Goal: Download file/media

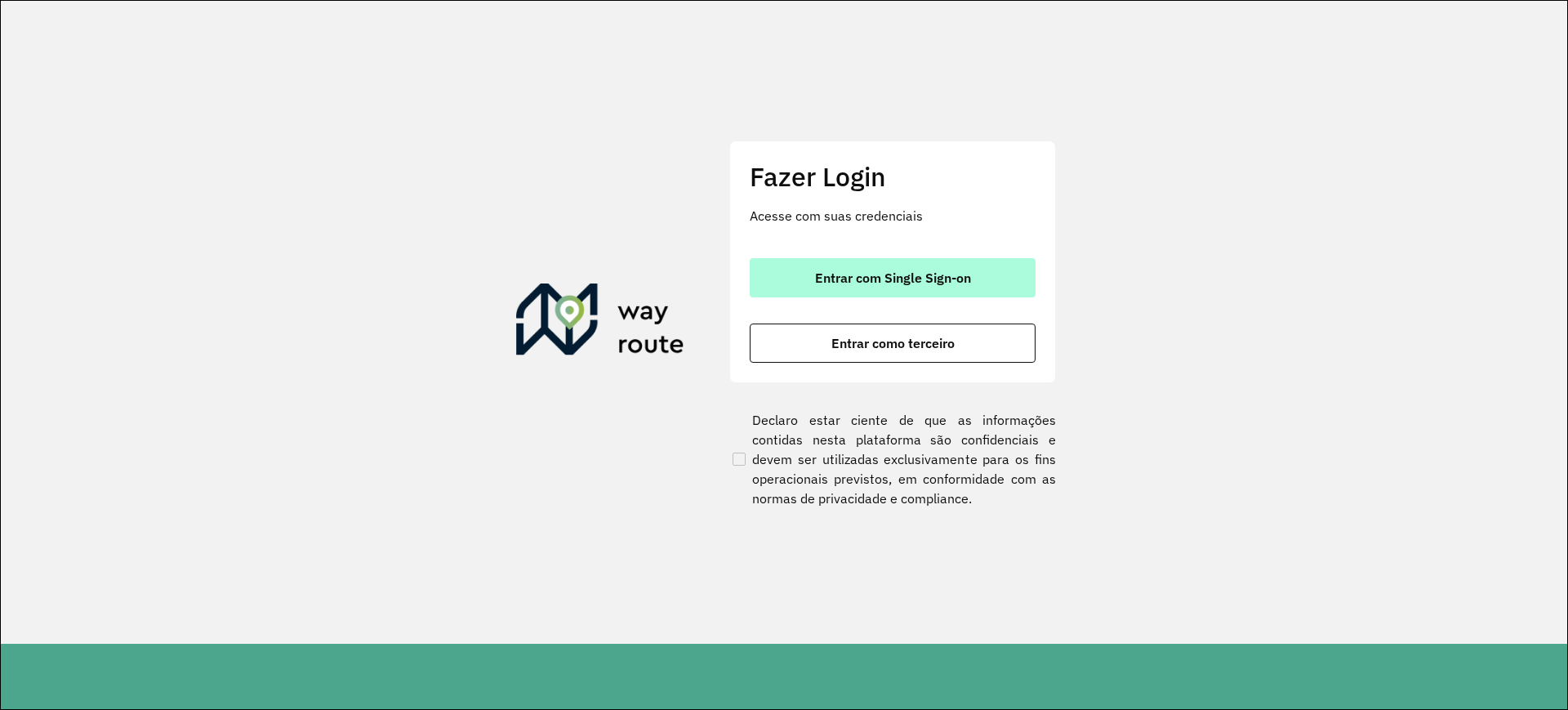
click at [928, 286] on button "Entrar com Single Sign-on" at bounding box center [892, 277] width 286 height 39
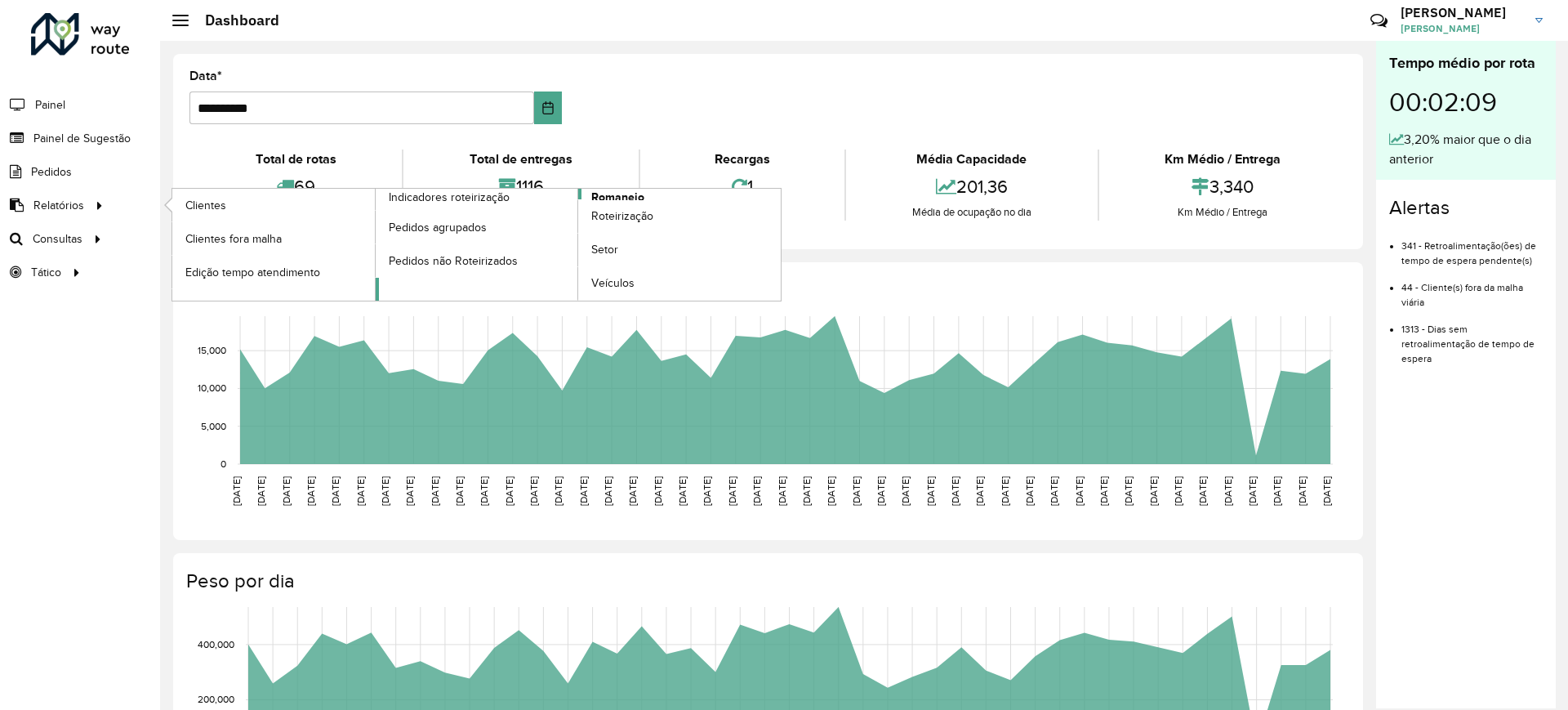
click at [592, 195] on span "Romaneio" at bounding box center [617, 197] width 53 height 17
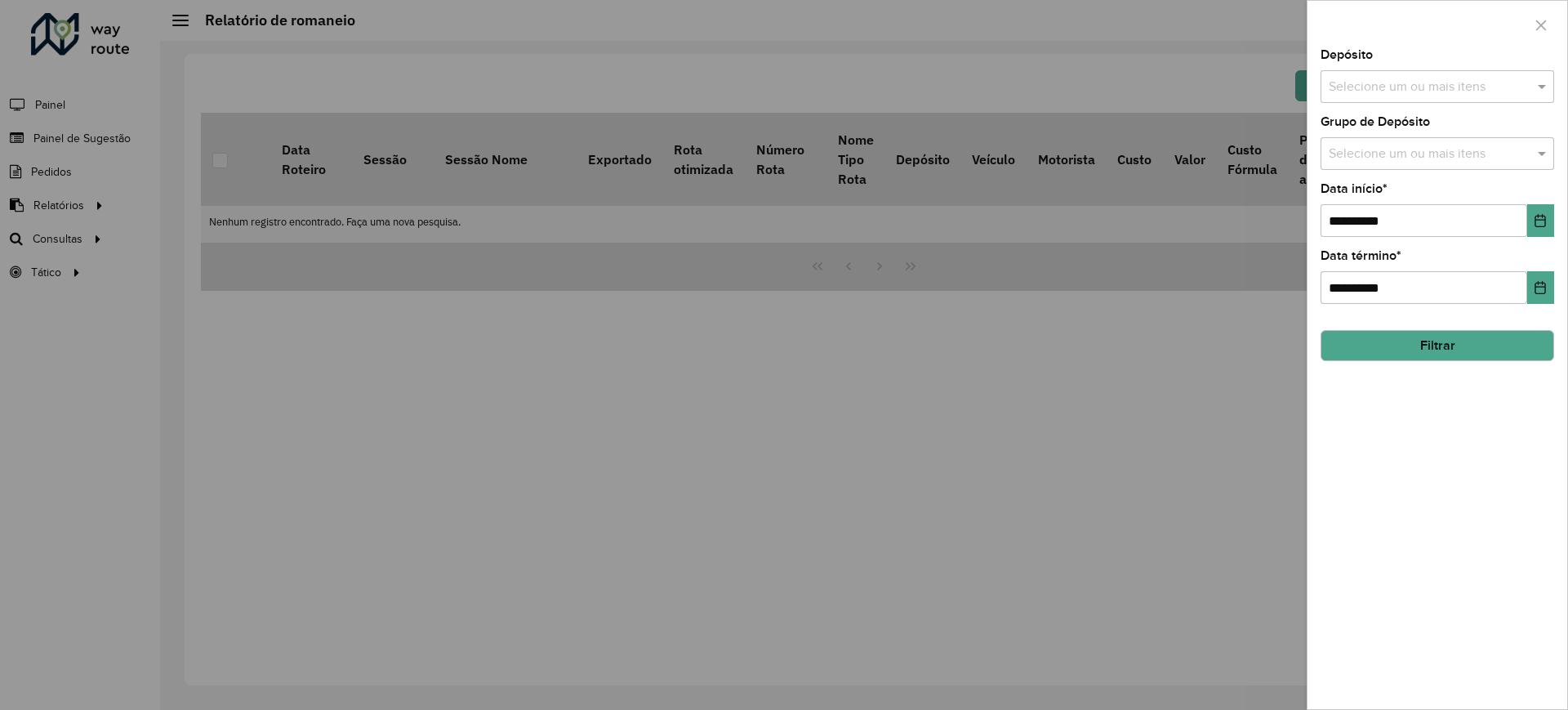
click at [1431, 98] on div "Selecione um ou mais itens" at bounding box center [1437, 86] width 234 height 33
click at [1377, 168] on div "CDD Contagem" at bounding box center [1437, 168] width 232 height 28
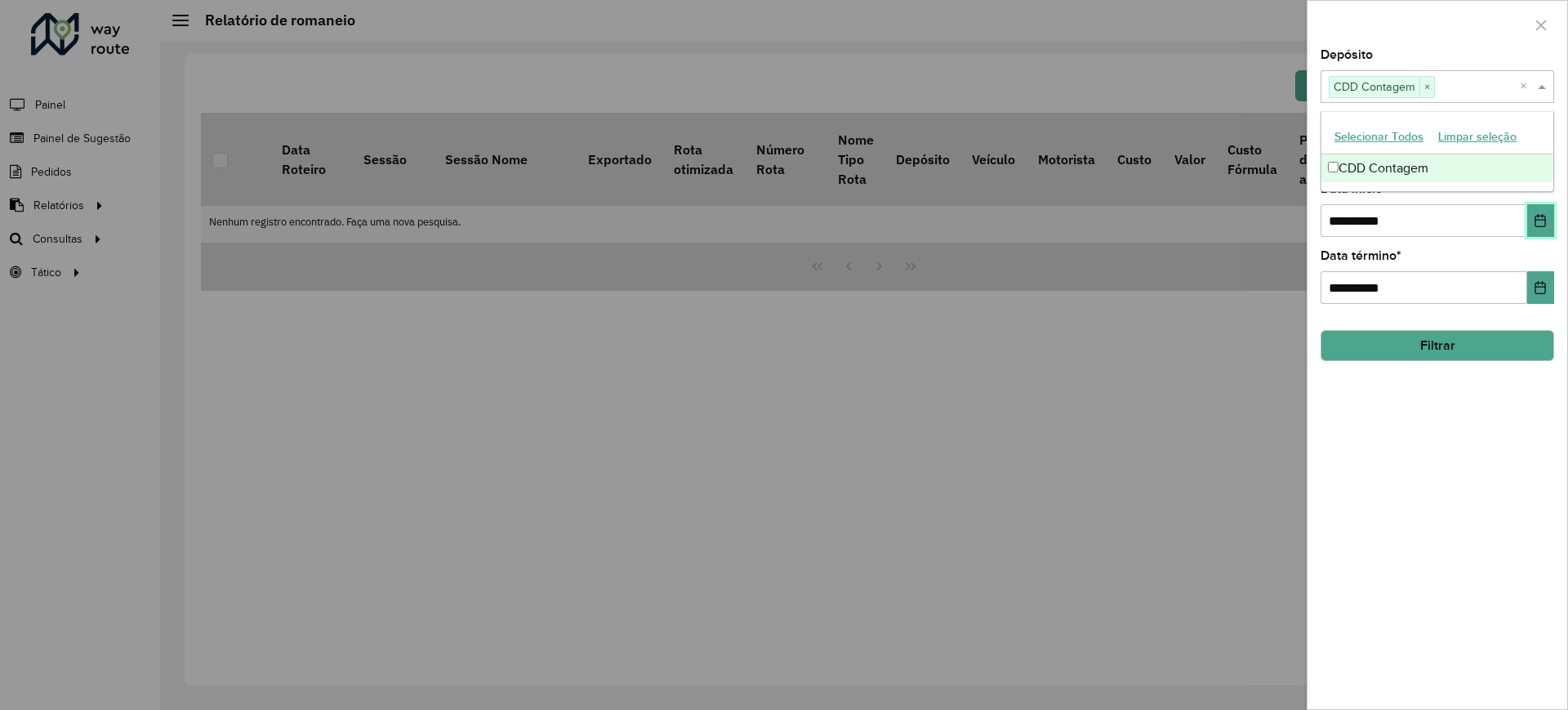
click at [1542, 220] on icon "Choose Date" at bounding box center [1540, 220] width 13 height 13
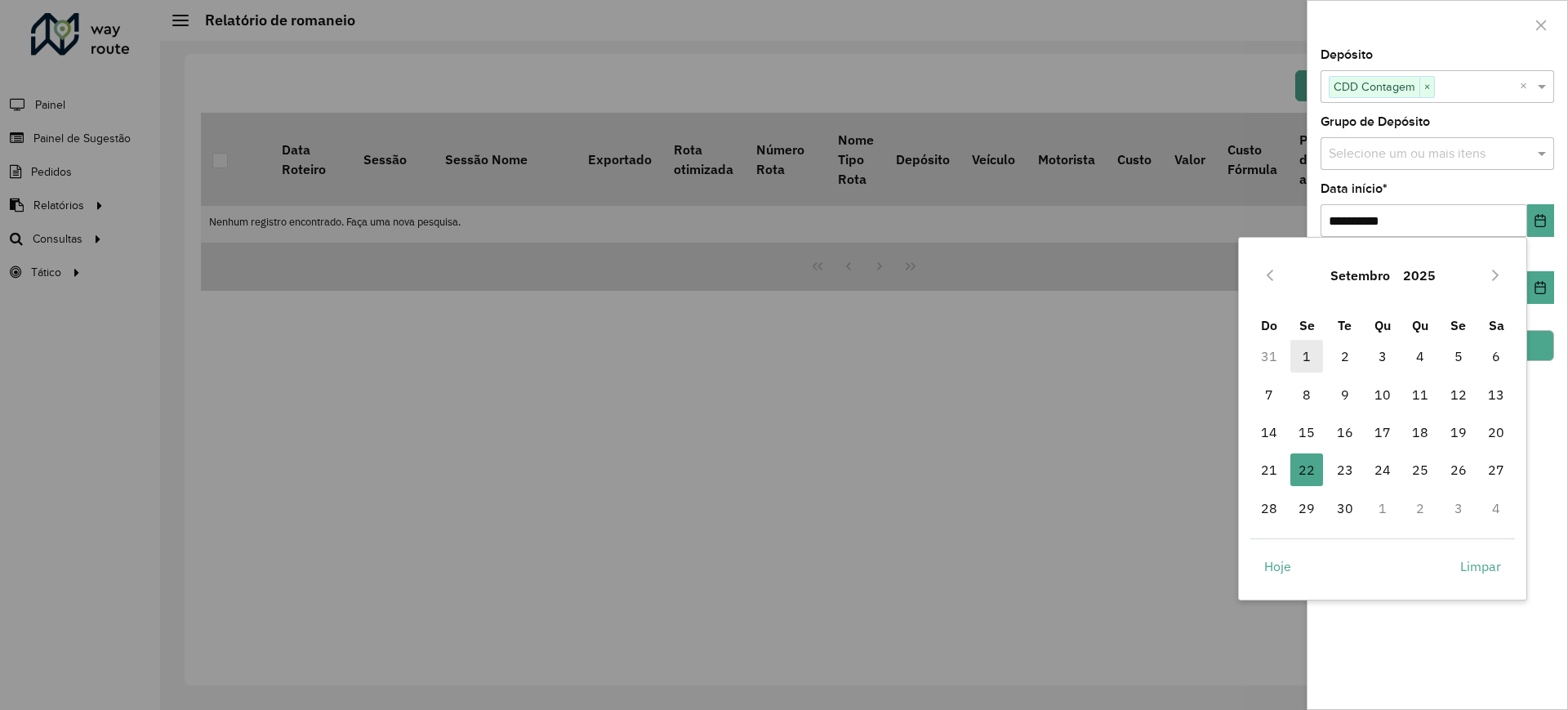
click at [1314, 350] on span "1" at bounding box center [1307, 356] width 33 height 33
type input "**********"
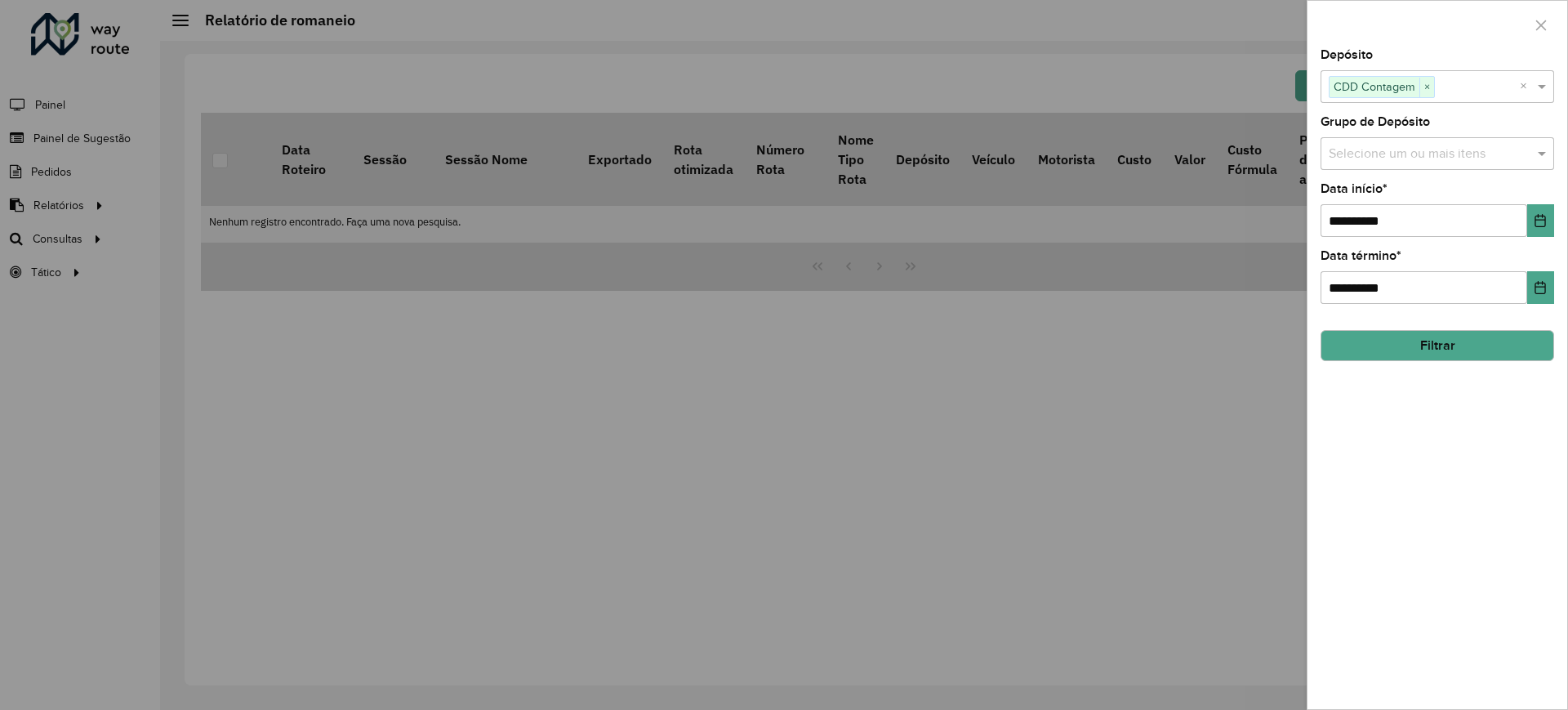
click at [1468, 368] on div "**********" at bounding box center [1437, 379] width 260 height 659
click at [1468, 360] on hb-field-button "Filtrar" at bounding box center [1437, 339] width 234 height 44
click at [1432, 348] on button "Filtrar" at bounding box center [1437, 345] width 234 height 31
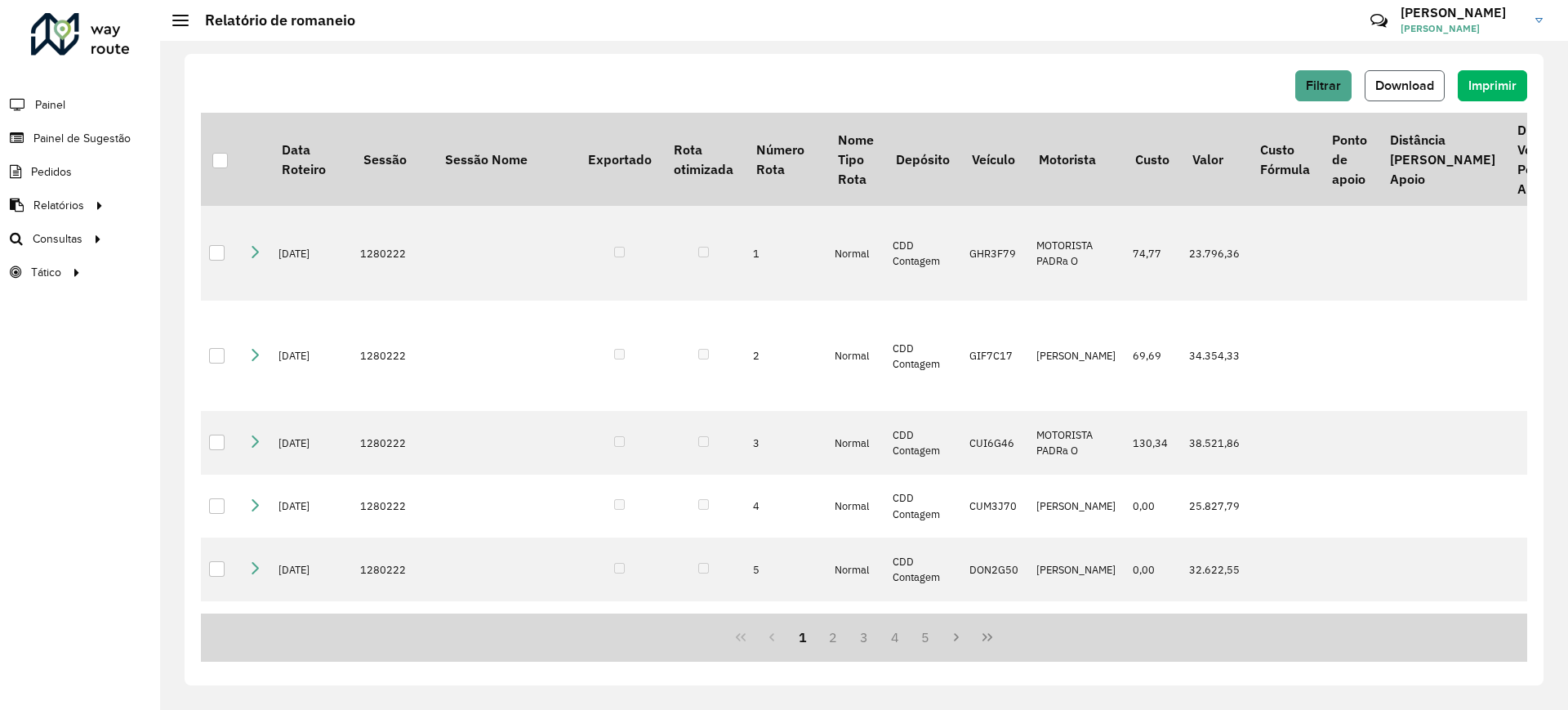
click at [1422, 78] on span "Download" at bounding box center [1405, 85] width 59 height 13
click at [1416, 78] on span "Download" at bounding box center [1405, 85] width 59 height 13
click at [1557, 98] on div "Filtrar Download Imprimir Data Roteiro Sessão Sessão Nome Exportado Rota otimiz…" at bounding box center [864, 374] width 1408 height 669
click at [1424, 85] on span "Download" at bounding box center [1405, 85] width 59 height 13
click at [1428, 77] on button "Download" at bounding box center [1404, 85] width 80 height 31
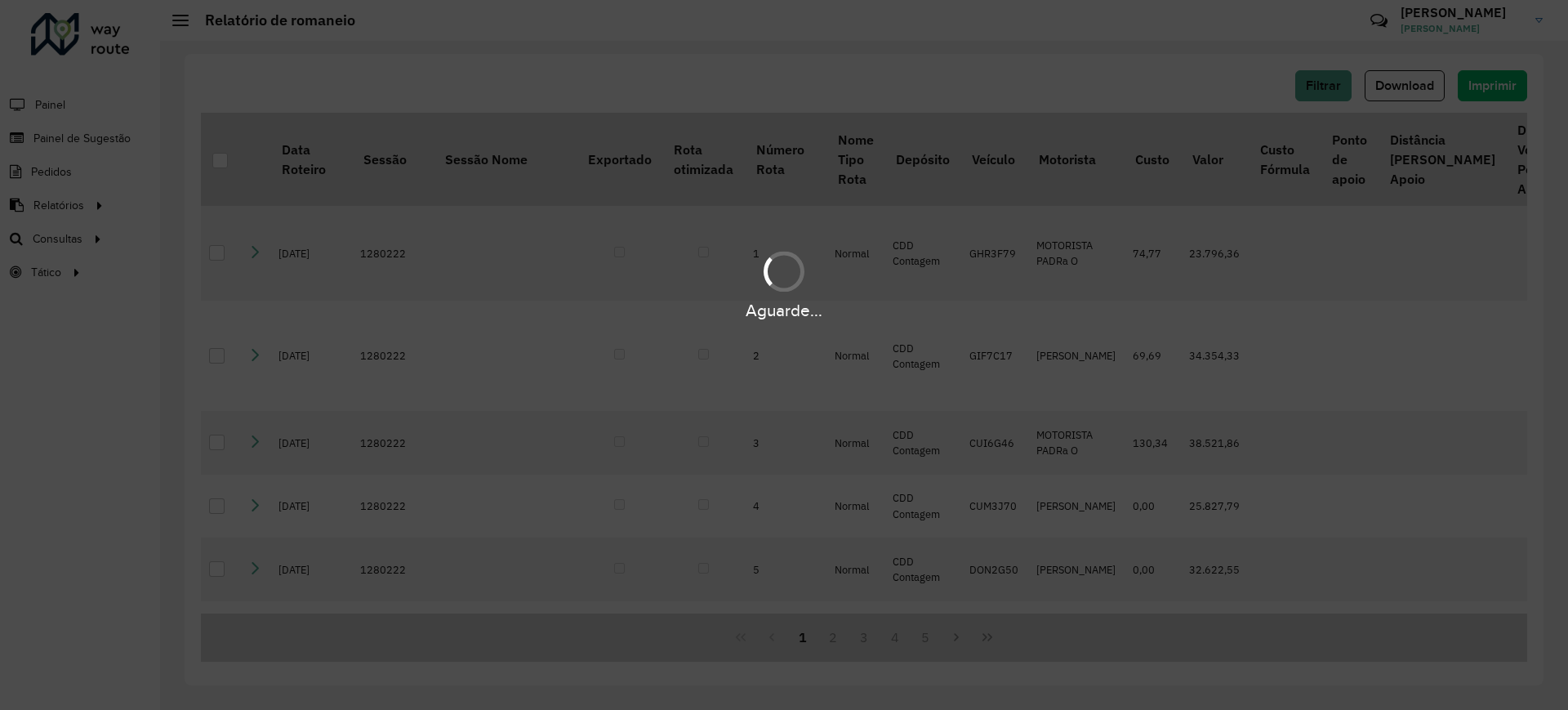
click at [1447, 255] on div "Aguarde..." at bounding box center [784, 284] width 1568 height 78
